Goal: Check status: Check status

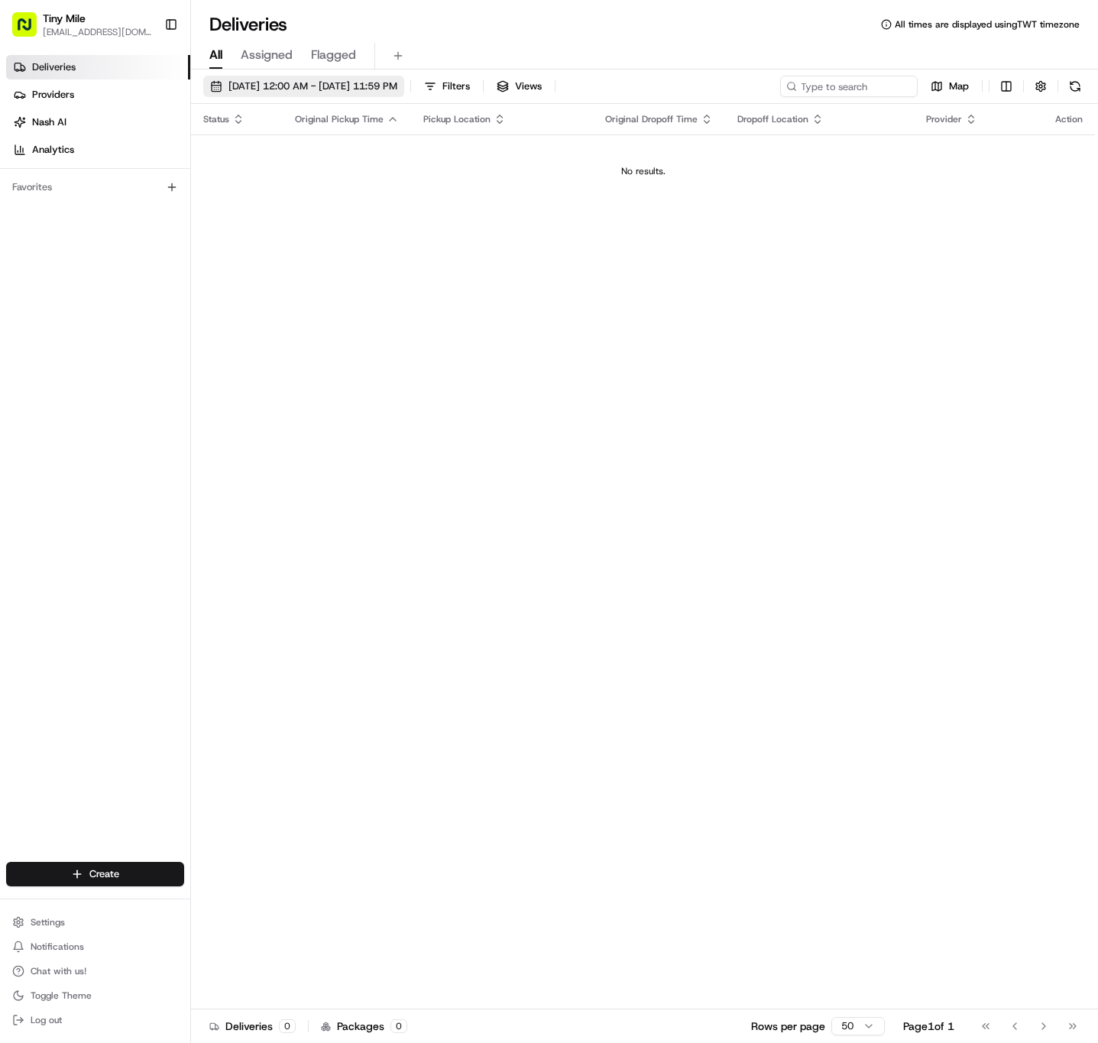
click at [349, 89] on span "[DATE] 12:00 AM - [DATE] 11:59 PM" at bounding box center [313, 86] width 169 height 14
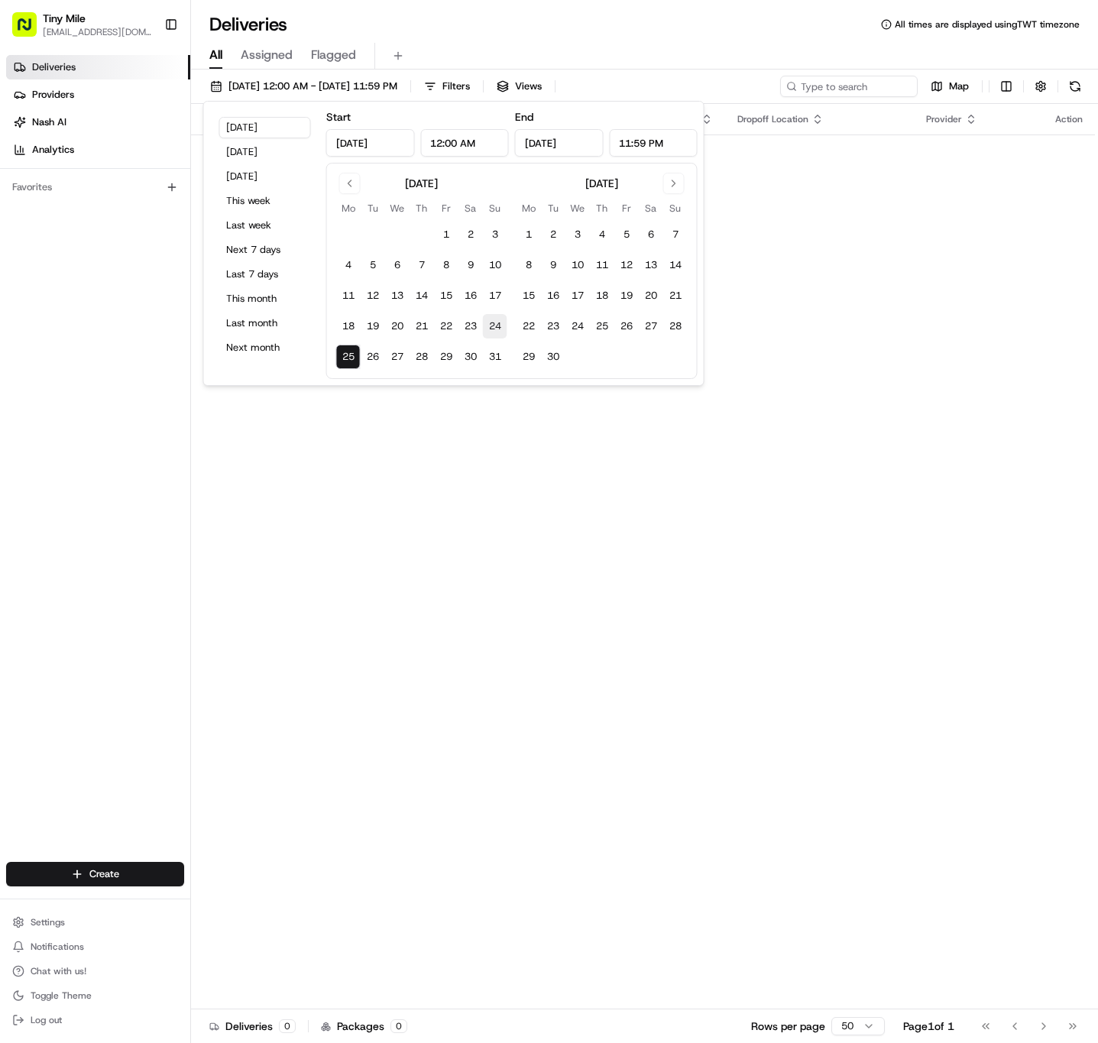
click at [491, 326] on button "24" at bounding box center [495, 326] width 24 height 24
type input "[DATE]"
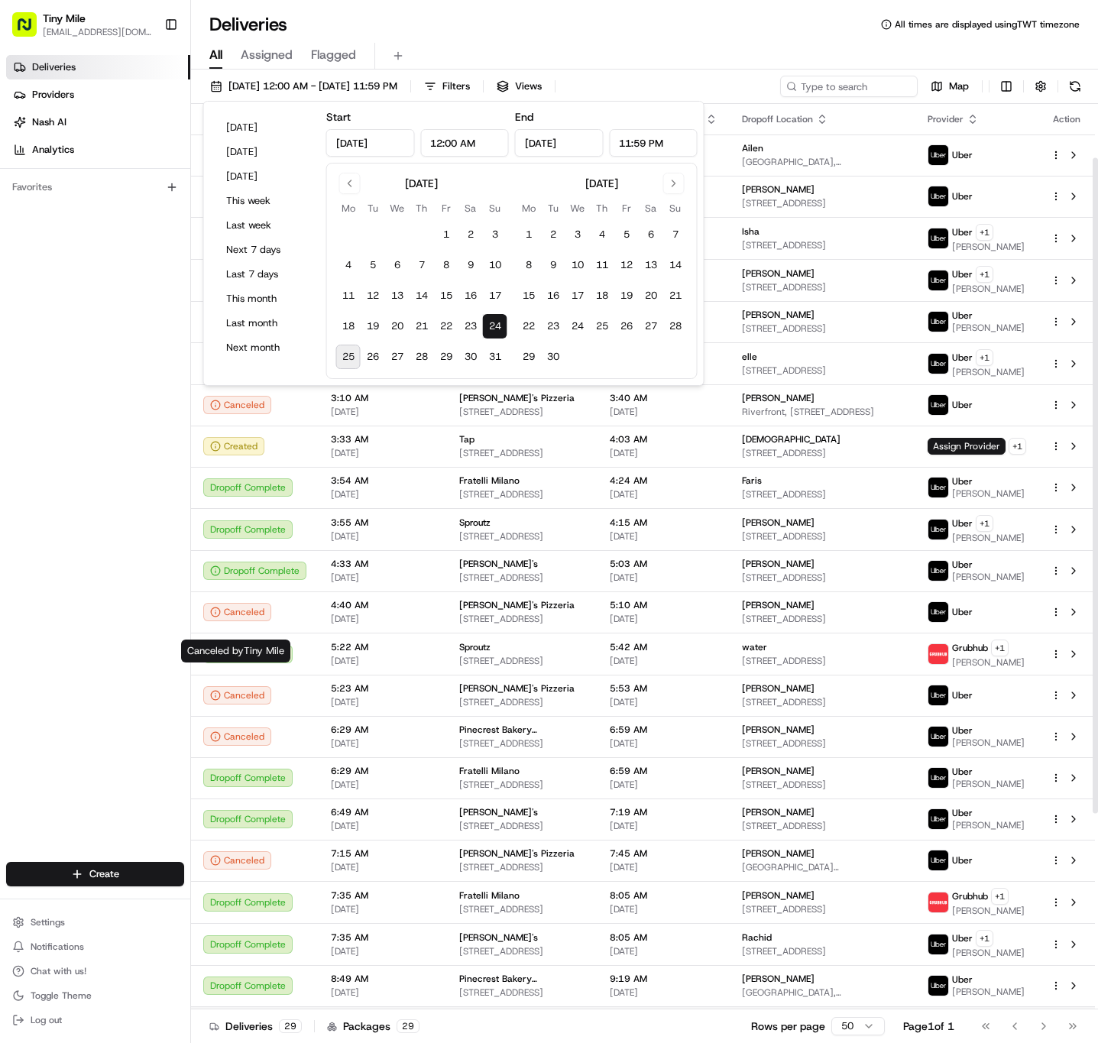
scroll to position [345, 0]
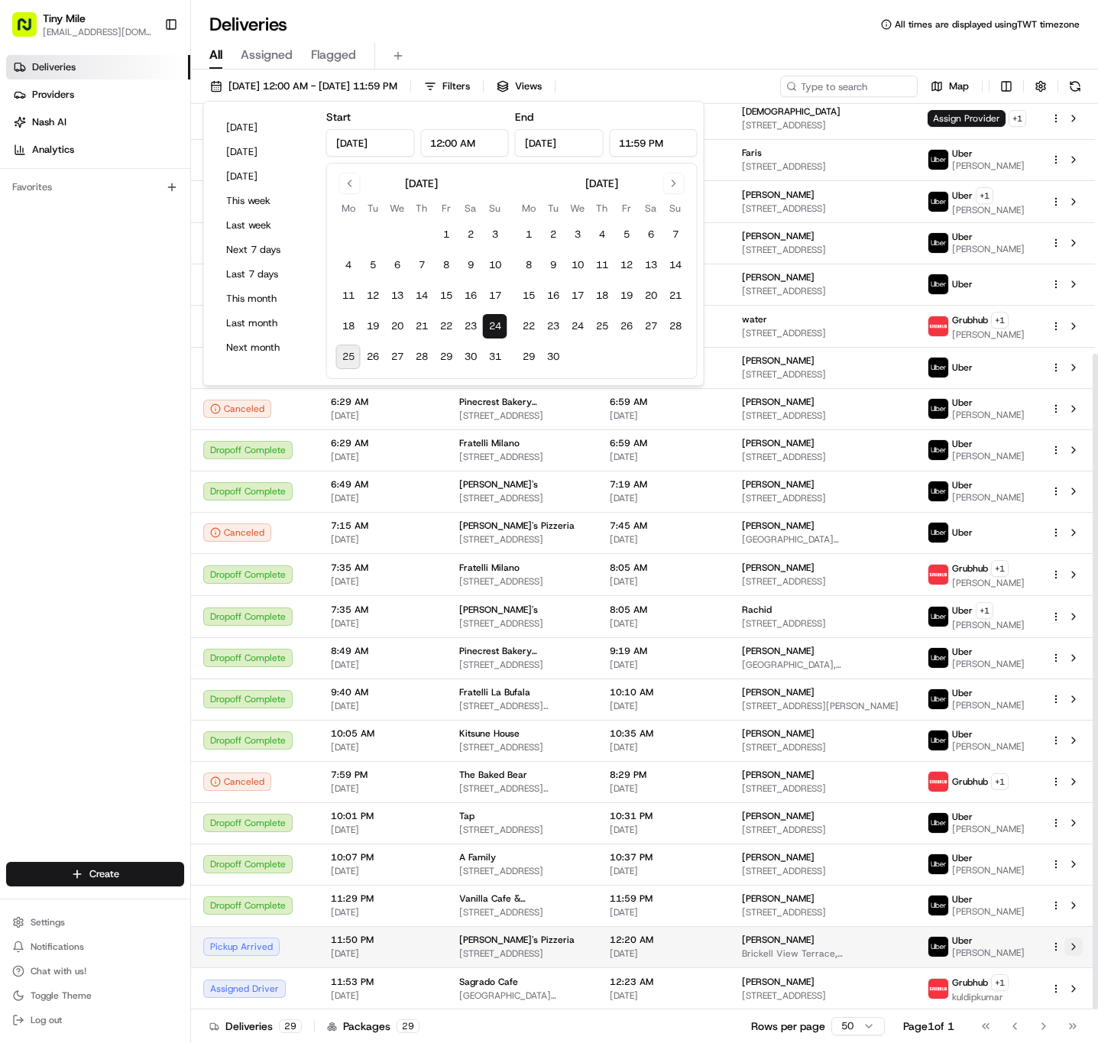
click at [1076, 948] on button at bounding box center [1074, 947] width 18 height 18
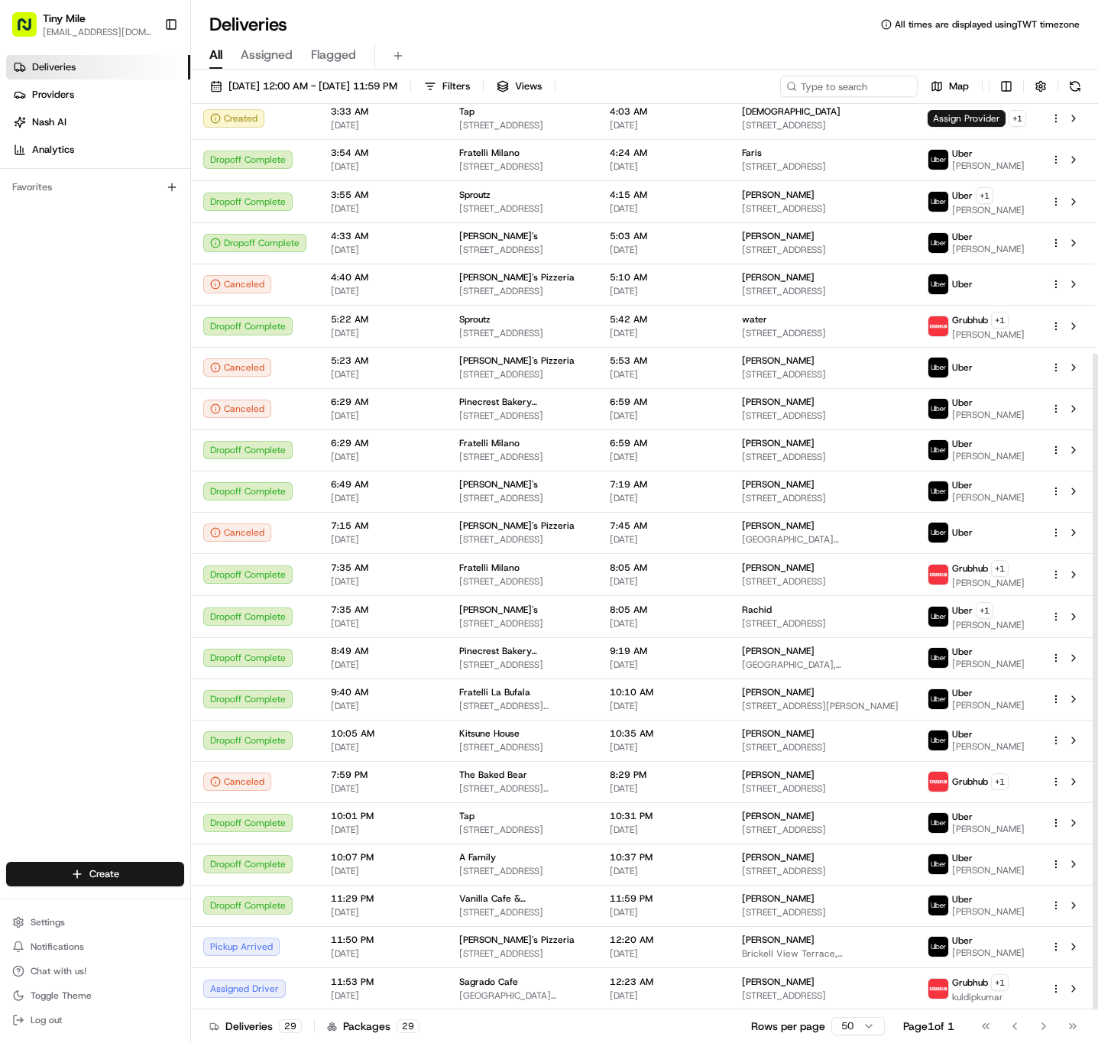
click at [69, 569] on div "Deliveries Providers [PERSON_NAME] Analytics Favorites" at bounding box center [95, 460] width 190 height 822
click at [1085, 948] on td at bounding box center [1067, 946] width 57 height 41
click at [1075, 952] on button at bounding box center [1074, 947] width 18 height 18
drag, startPoint x: 101, startPoint y: 415, endPoint x: 158, endPoint y: 285, distance: 142.0
click at [102, 407] on div "Deliveries Providers [PERSON_NAME] Analytics Favorites" at bounding box center [95, 460] width 190 height 822
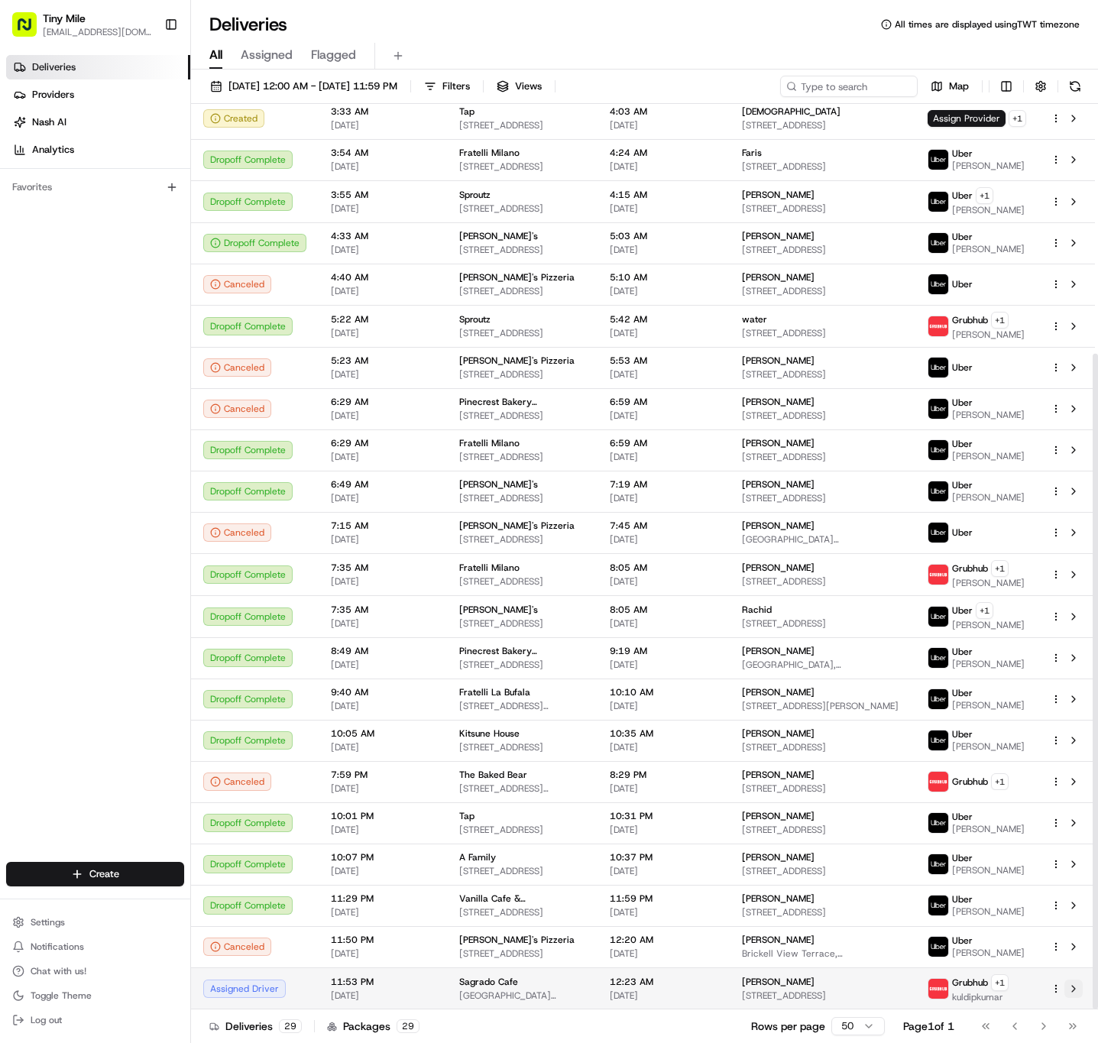
click at [1073, 994] on button at bounding box center [1074, 989] width 18 height 18
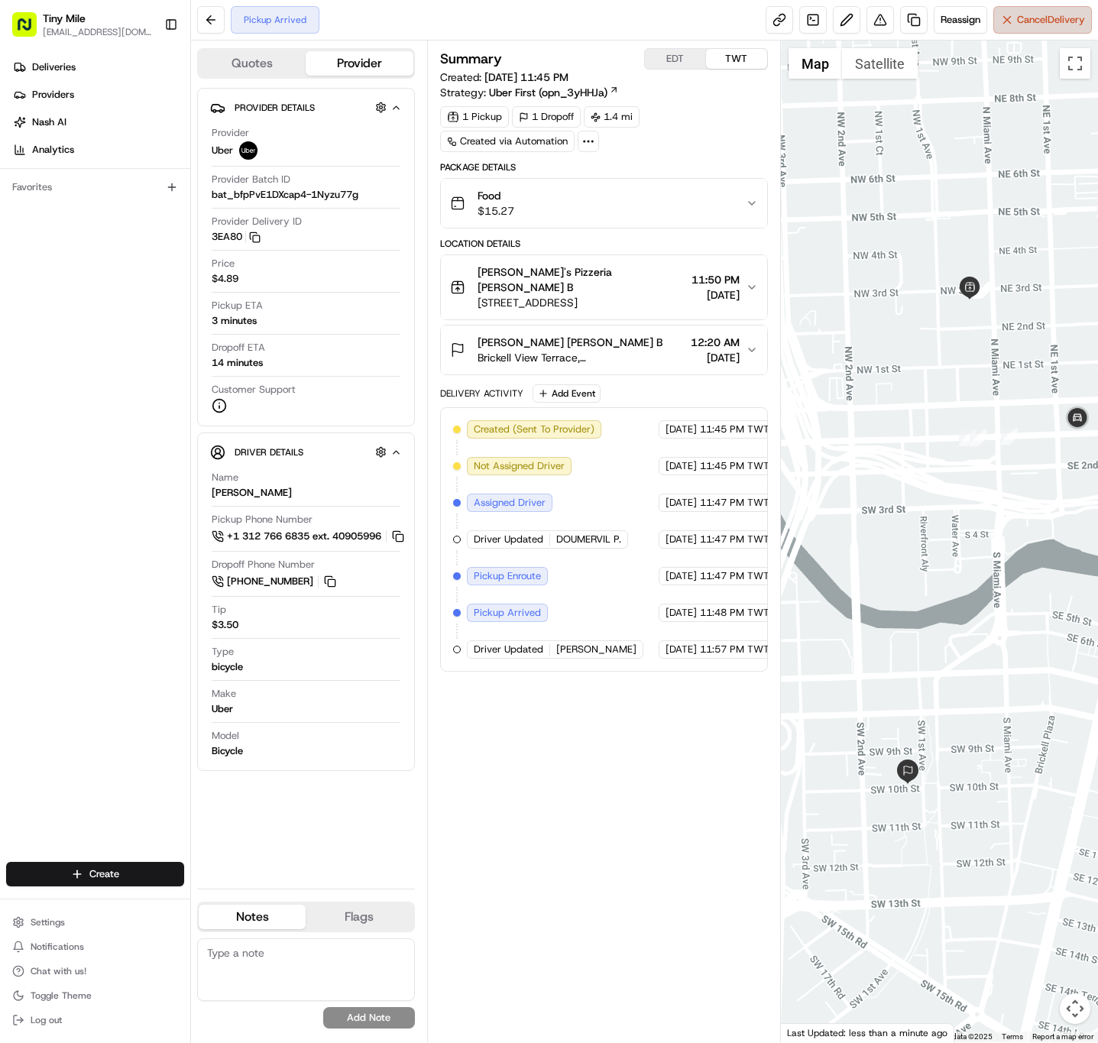
click at [1020, 21] on span "Cancel Delivery" at bounding box center [1051, 20] width 68 height 14
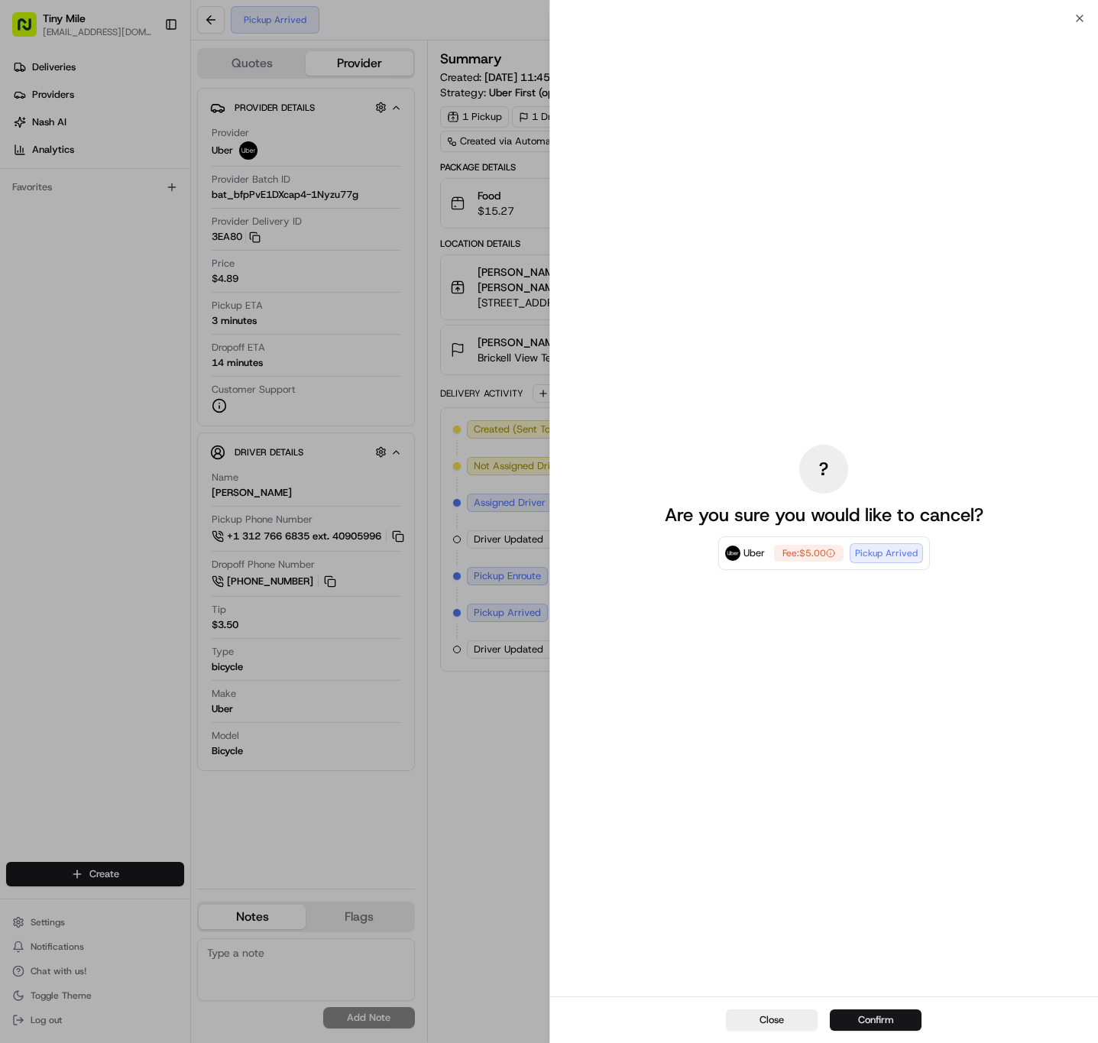
click at [885, 1016] on button "Confirm" at bounding box center [876, 1020] width 92 height 21
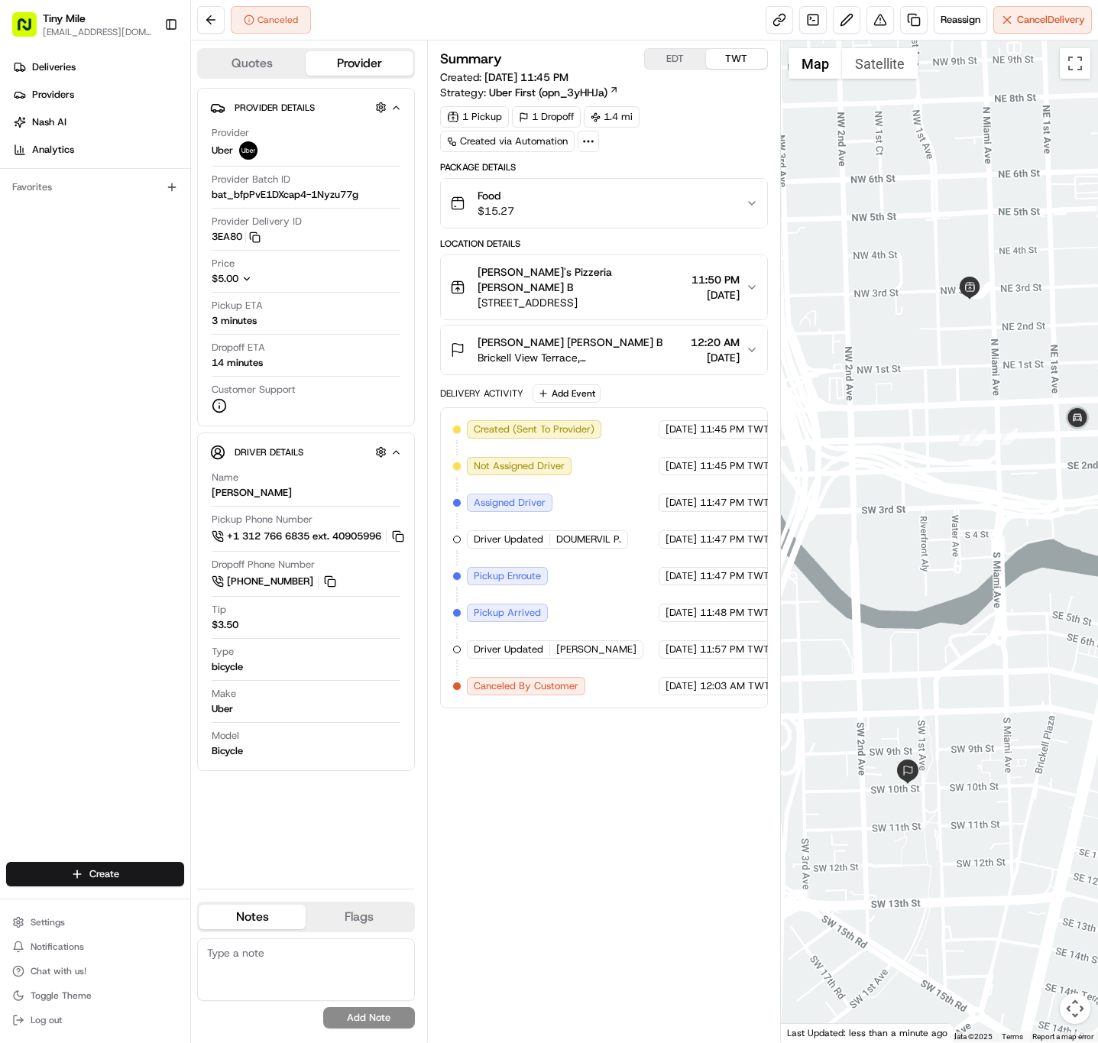
click at [502, 785] on div "Summary EDT TWT Created: 08/24/2025 11:45 PM Strategy: Uber First (opn_3yHHJa) …" at bounding box center [604, 541] width 328 height 987
